Goal: Navigation & Orientation: Find specific page/section

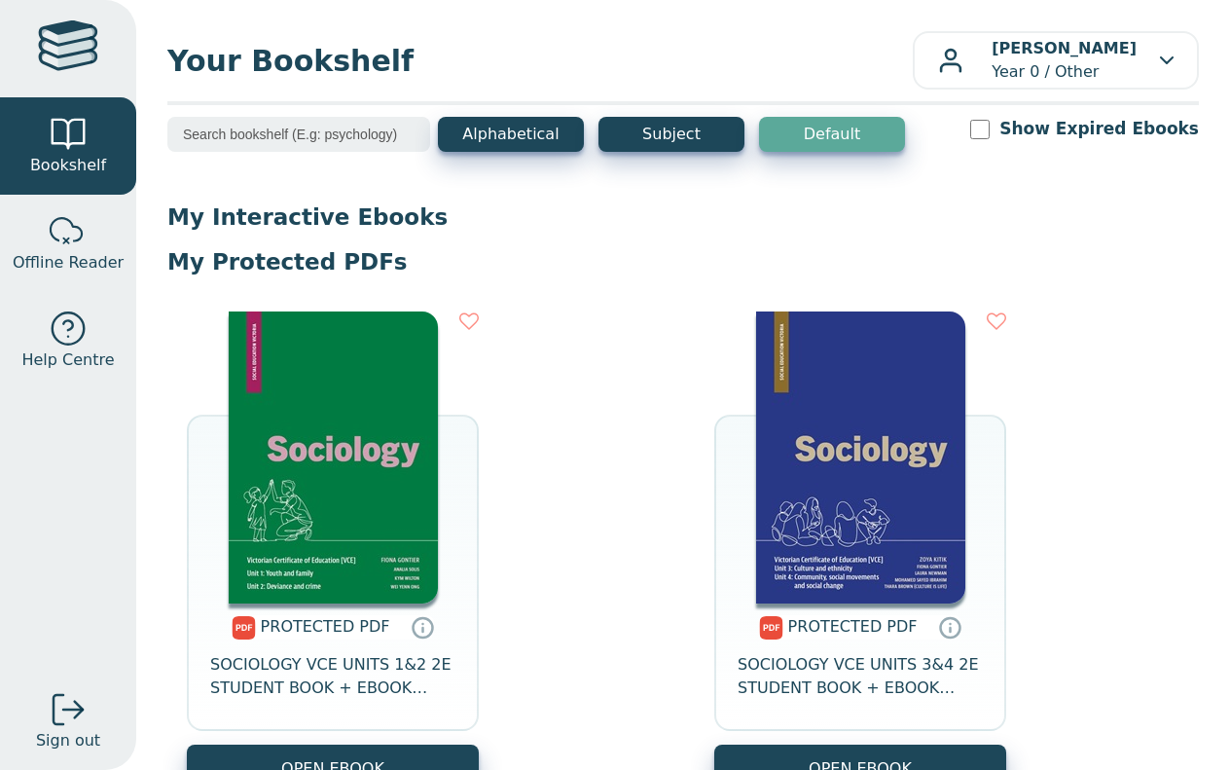
click at [877, 397] on img at bounding box center [860, 457] width 209 height 292
click at [819, 425] on img at bounding box center [860, 457] width 209 height 292
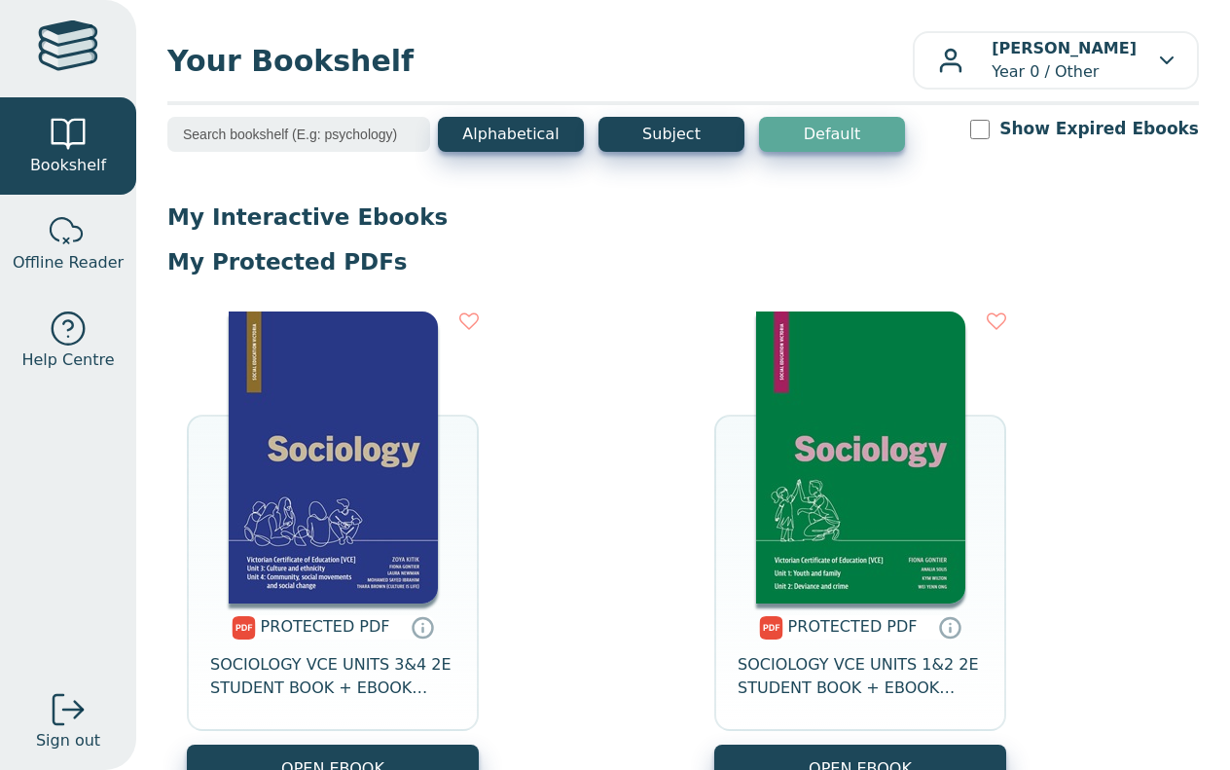
click at [849, 416] on img at bounding box center [860, 457] width 209 height 292
click at [345, 488] on img at bounding box center [333, 457] width 209 height 292
click at [1144, 38] on div "[PERSON_NAME] Year 0 / Other" at bounding box center [1055, 60] width 235 height 47
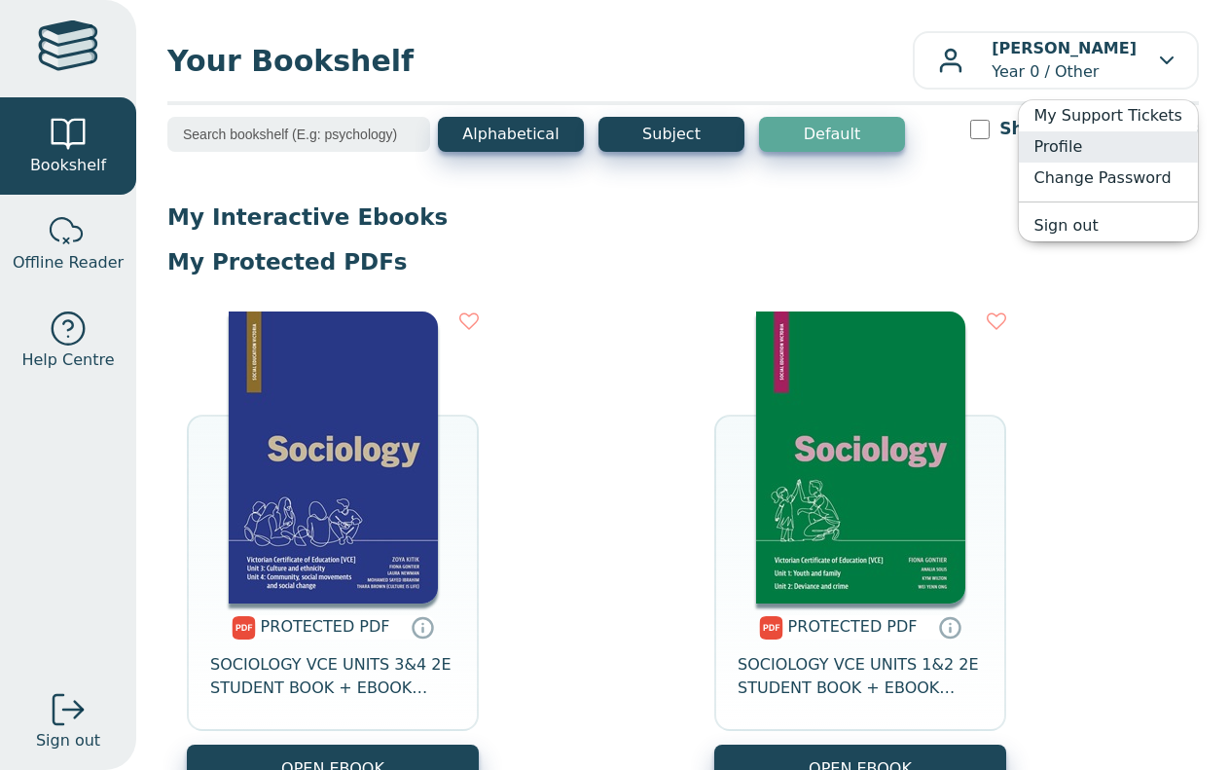
click at [1103, 142] on link "Profile" at bounding box center [1107, 146] width 179 height 31
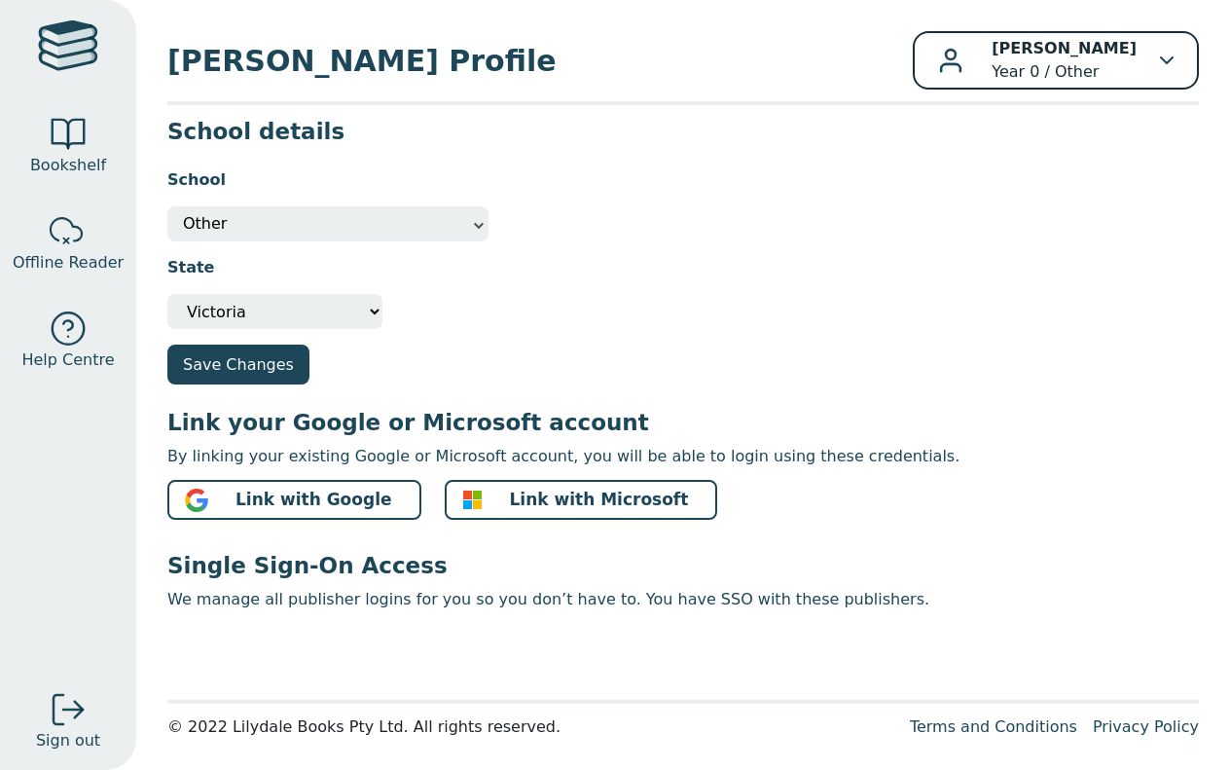
click at [1128, 55] on b "[PERSON_NAME]" at bounding box center [1064, 48] width 145 height 18
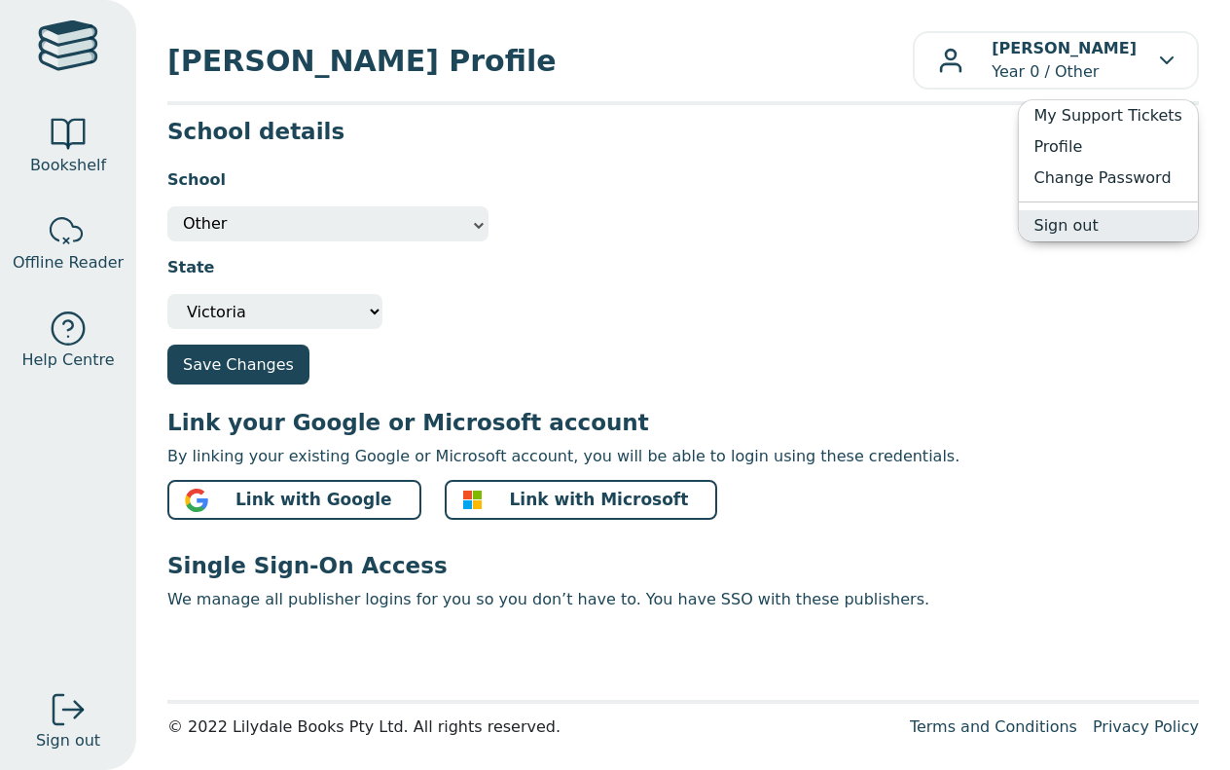
click at [1102, 232] on link "Sign out" at bounding box center [1107, 225] width 179 height 31
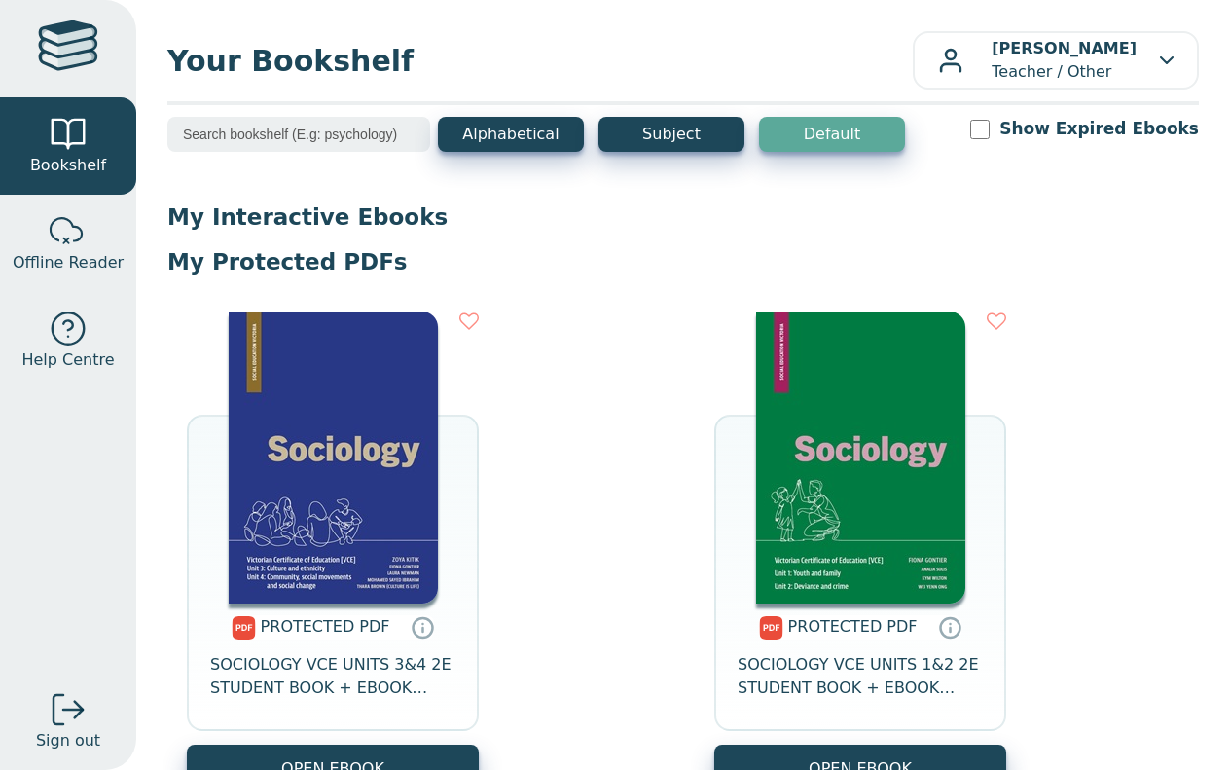
click at [352, 406] on img at bounding box center [333, 457] width 209 height 292
click at [1173, 67] on div "Jessica Gregor Teacher / Other" at bounding box center [1055, 60] width 235 height 47
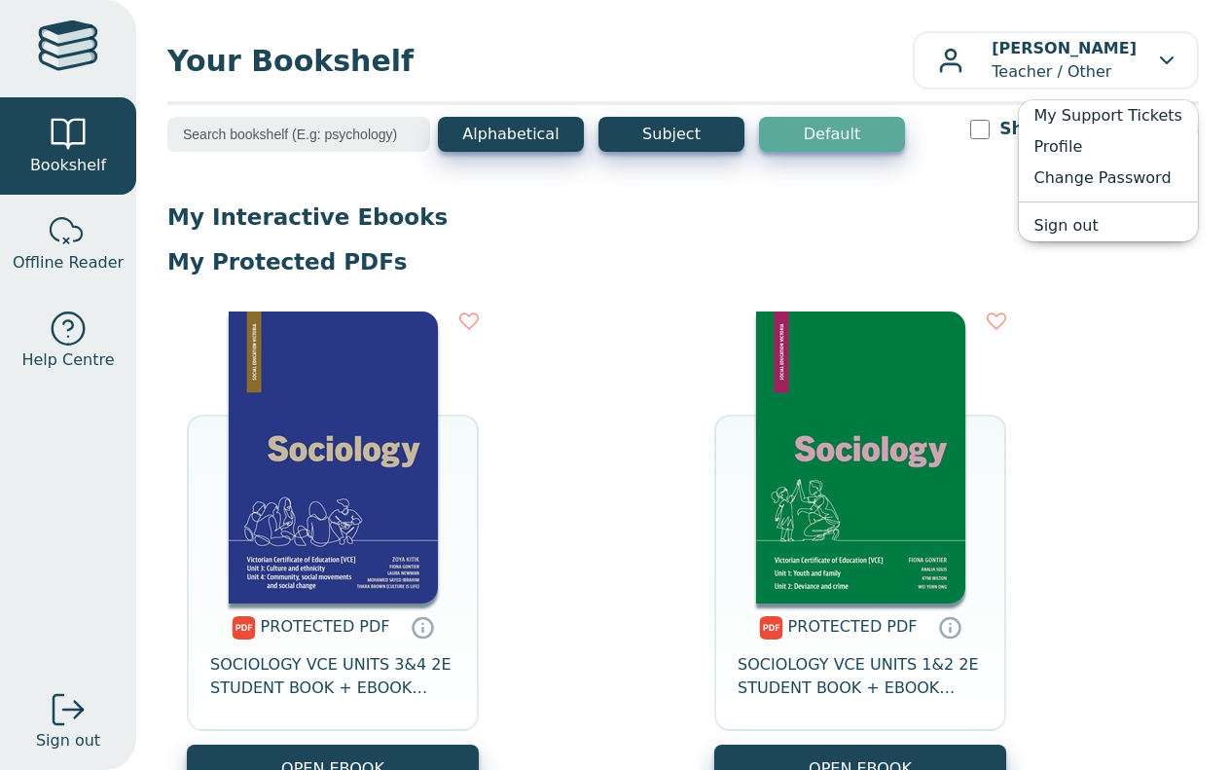
click at [956, 185] on main1 "Alphabetical Subject Default Show Expired Ebooks My Interactive Ebooks My Prote…" at bounding box center [682, 487] width 1031 height 740
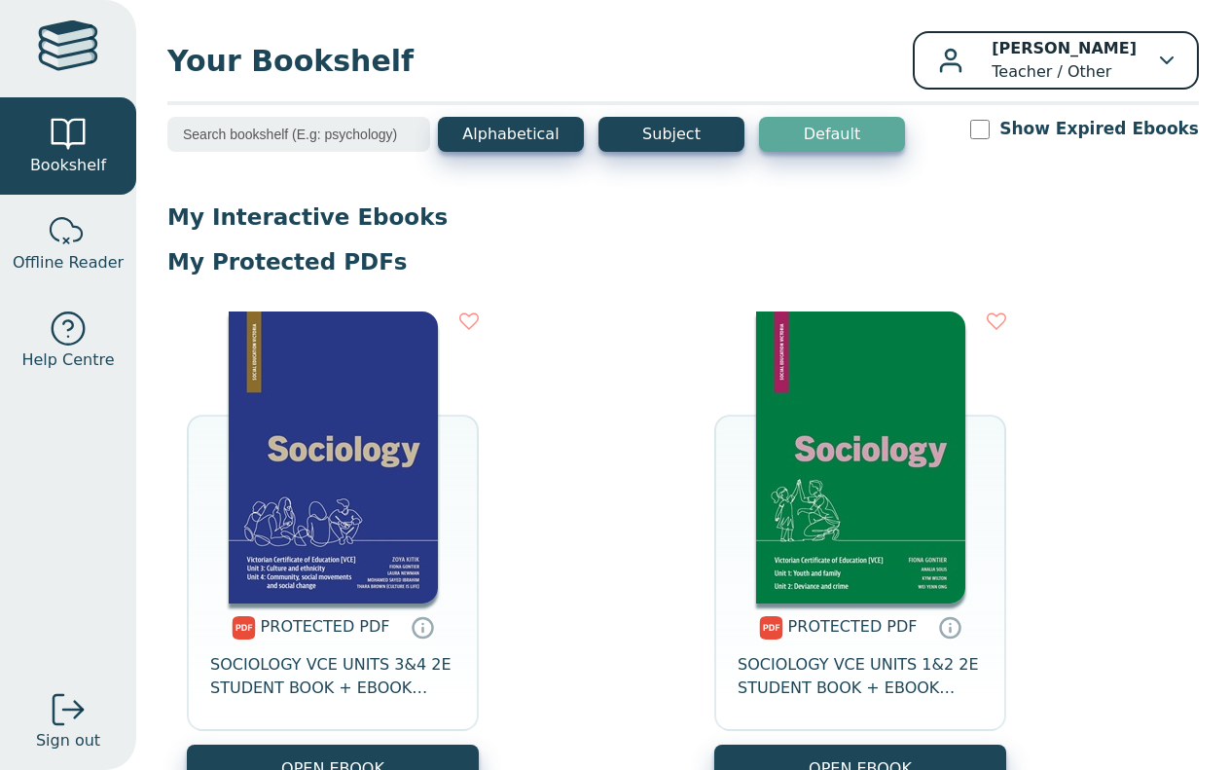
click at [1166, 54] on div "Jessica Gregor Teacher / Other" at bounding box center [1055, 60] width 235 height 47
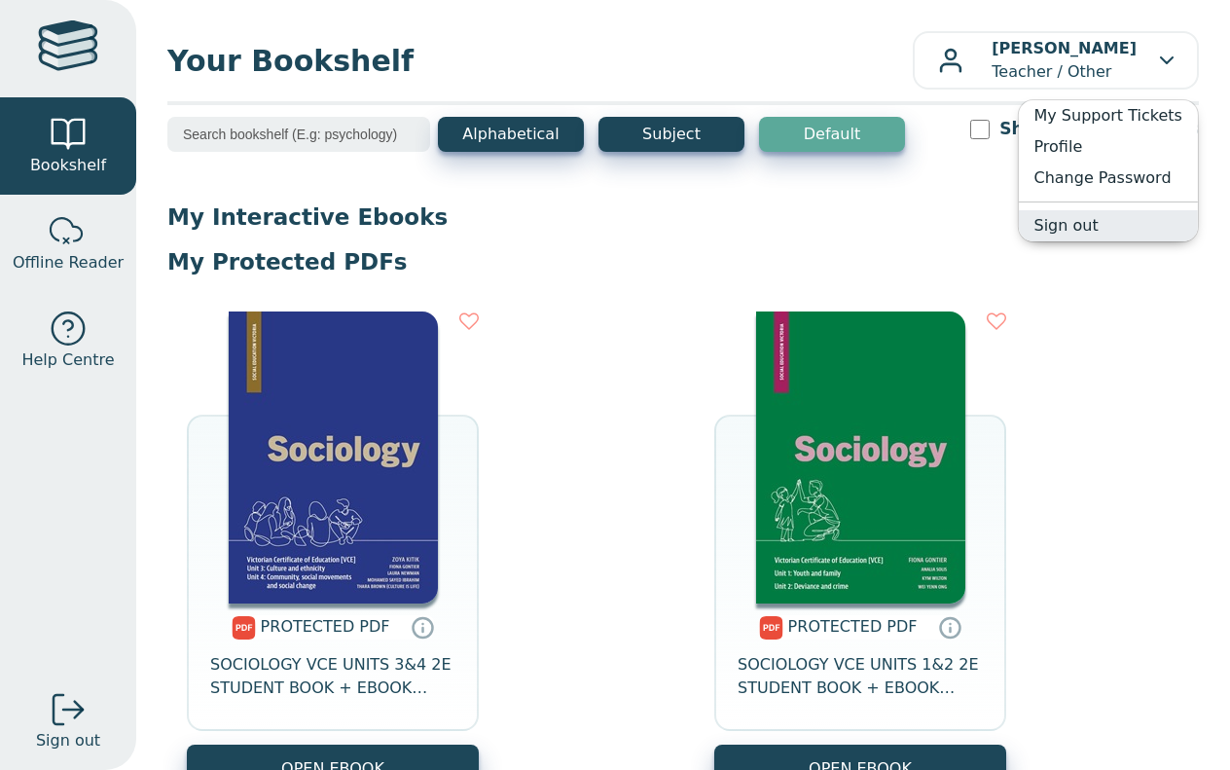
click at [1102, 225] on link "Sign out" at bounding box center [1107, 225] width 179 height 31
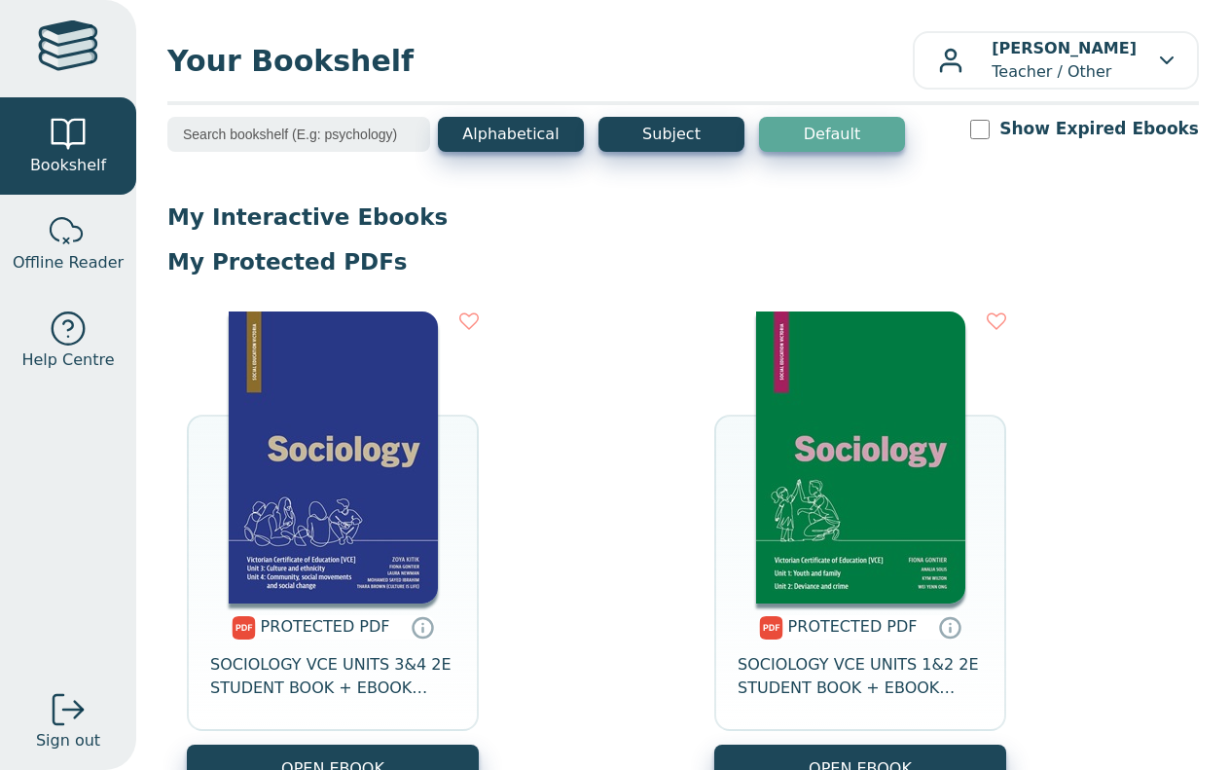
click at [370, 417] on img at bounding box center [333, 457] width 209 height 292
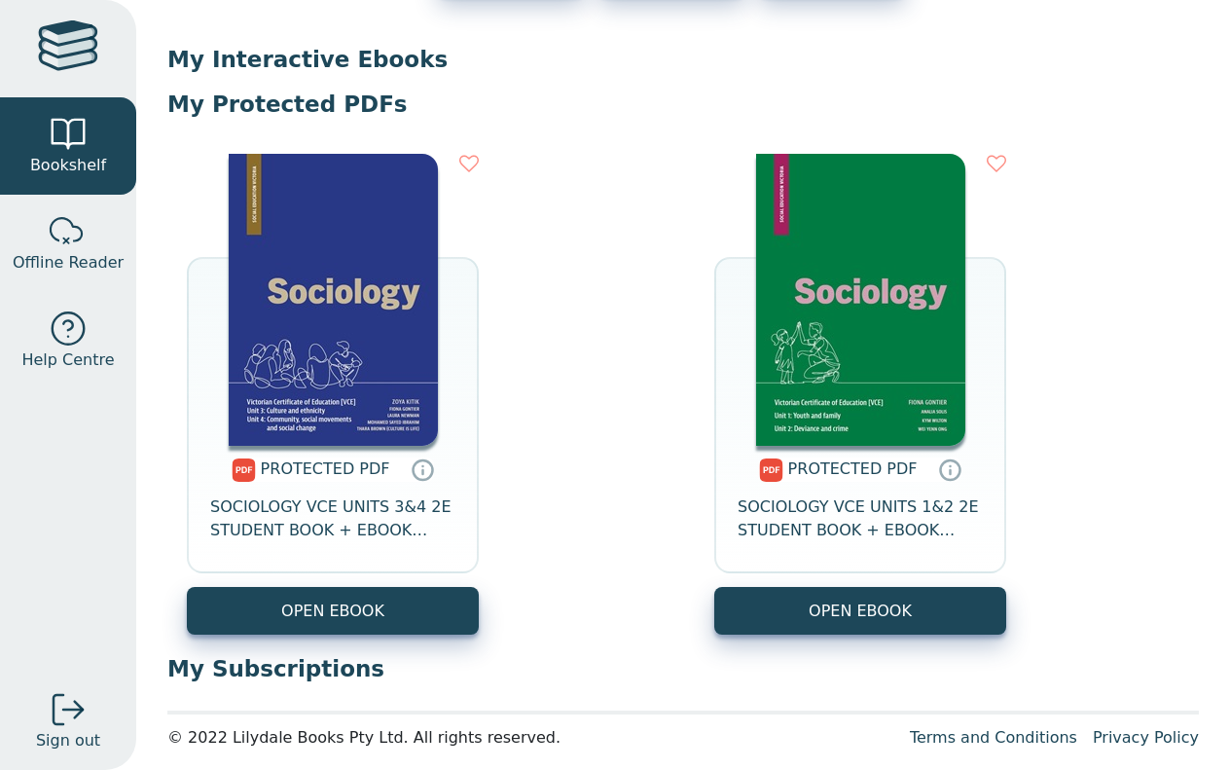
scroll to position [168, 0]
